Goal: Navigation & Orientation: Find specific page/section

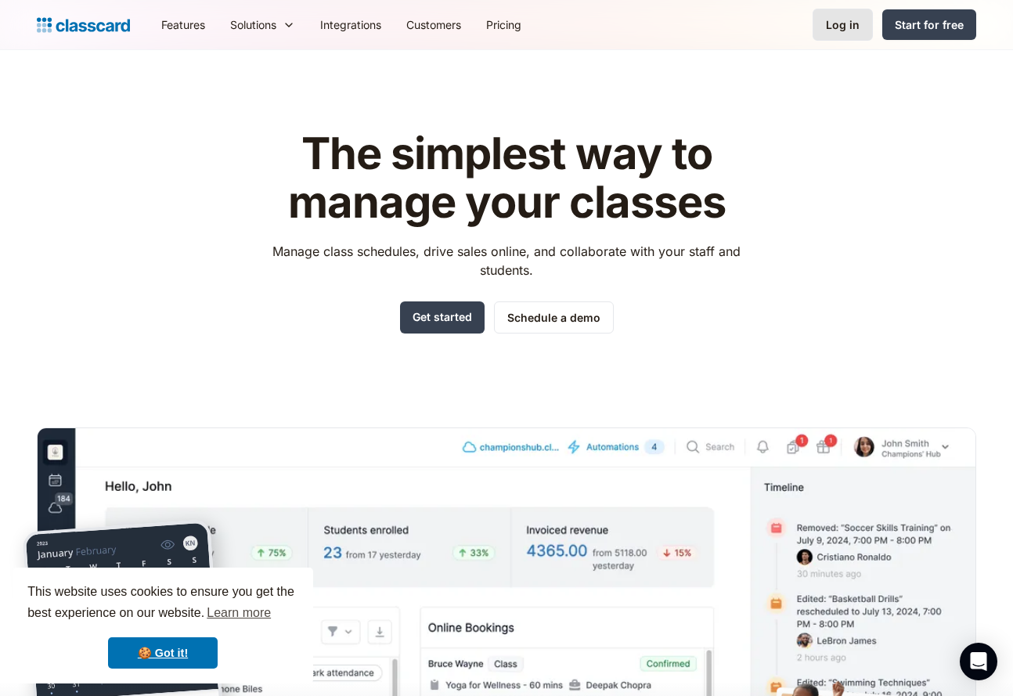
click at [831, 36] on link "Log in" at bounding box center [843, 25] width 60 height 32
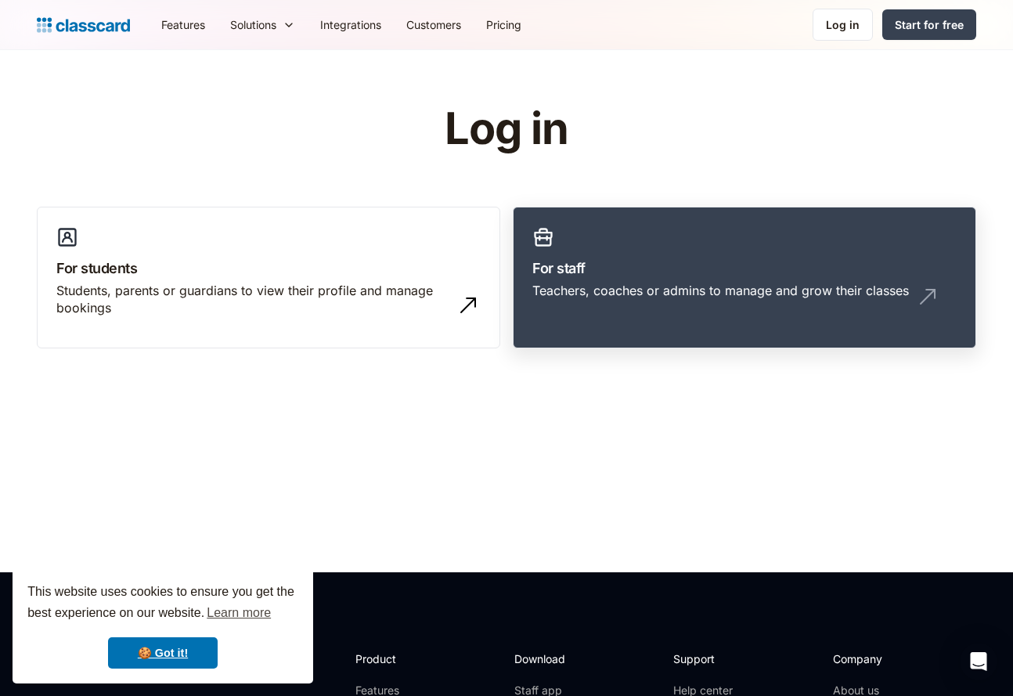
click at [674, 277] on h3 "For staff" at bounding box center [744, 268] width 424 height 21
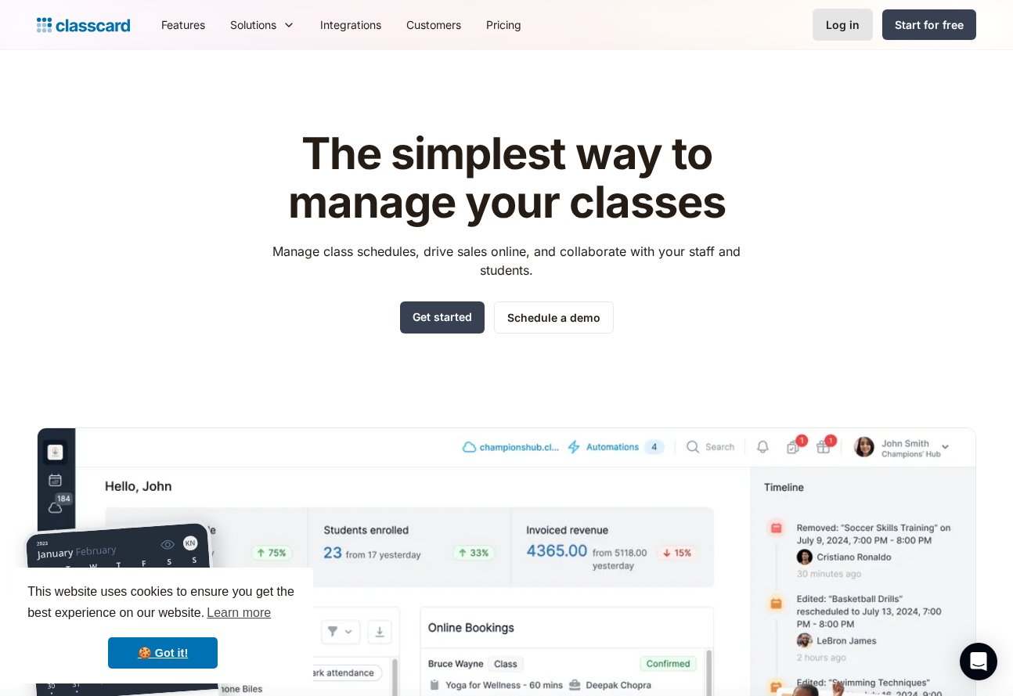
click at [821, 24] on link "Log in" at bounding box center [843, 25] width 60 height 32
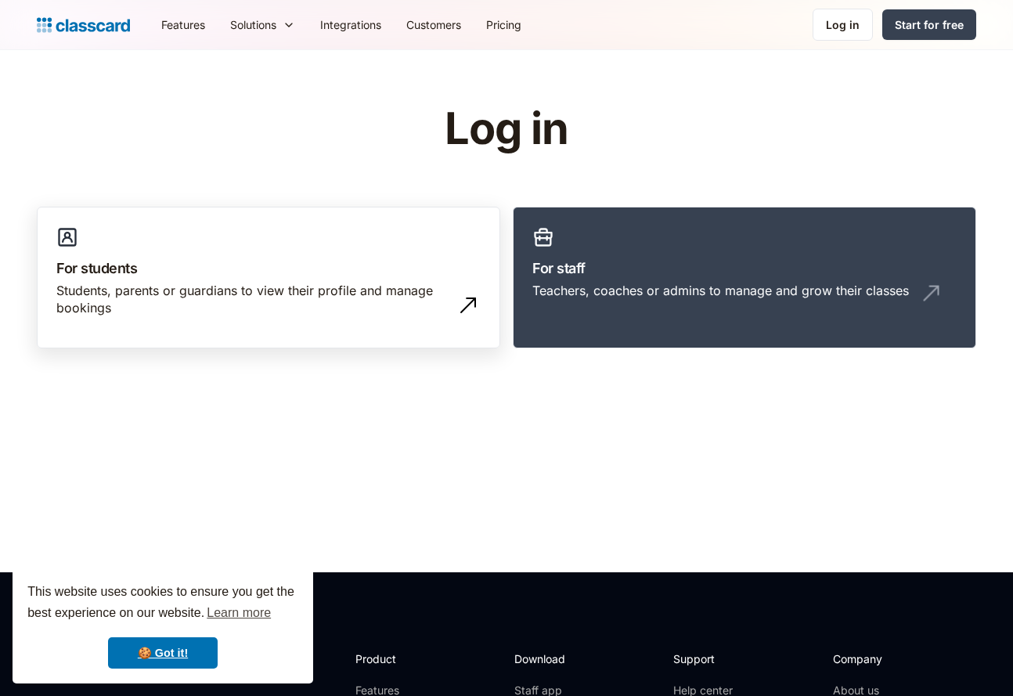
click at [319, 319] on div "Students, parents or guardians to view their profile and manage bookings" at bounding box center [268, 306] width 424 height 48
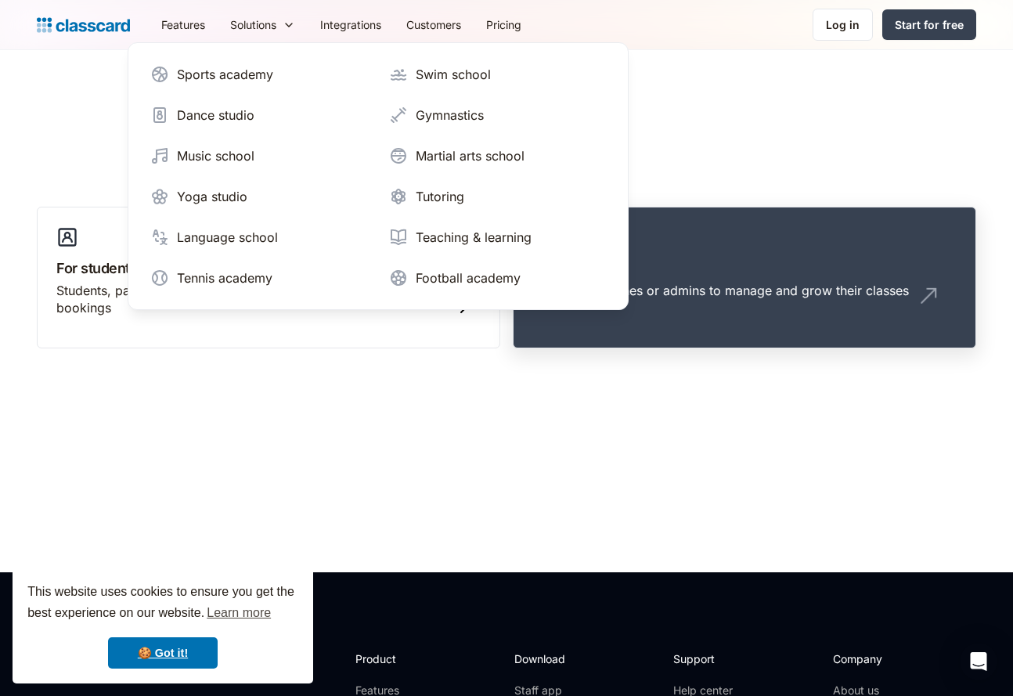
click at [691, 279] on link "For staff Teachers, coaches or admins to manage and grow their classes" at bounding box center [744, 278] width 463 height 142
